Goal: Navigation & Orientation: Find specific page/section

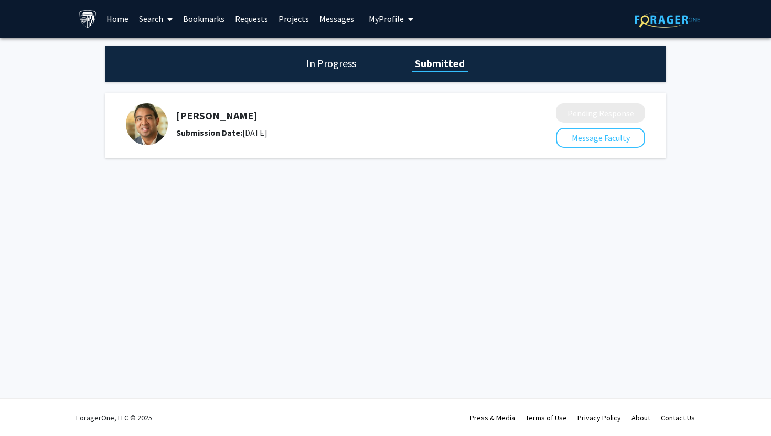
click at [331, 26] on link "Messages" at bounding box center [336, 19] width 45 height 37
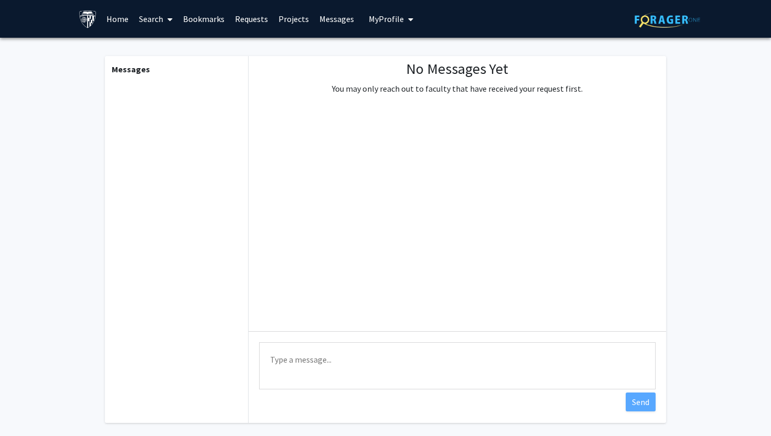
click at [243, 20] on link "Requests" at bounding box center [252, 19] width 44 height 37
